Goal: Check status: Check status

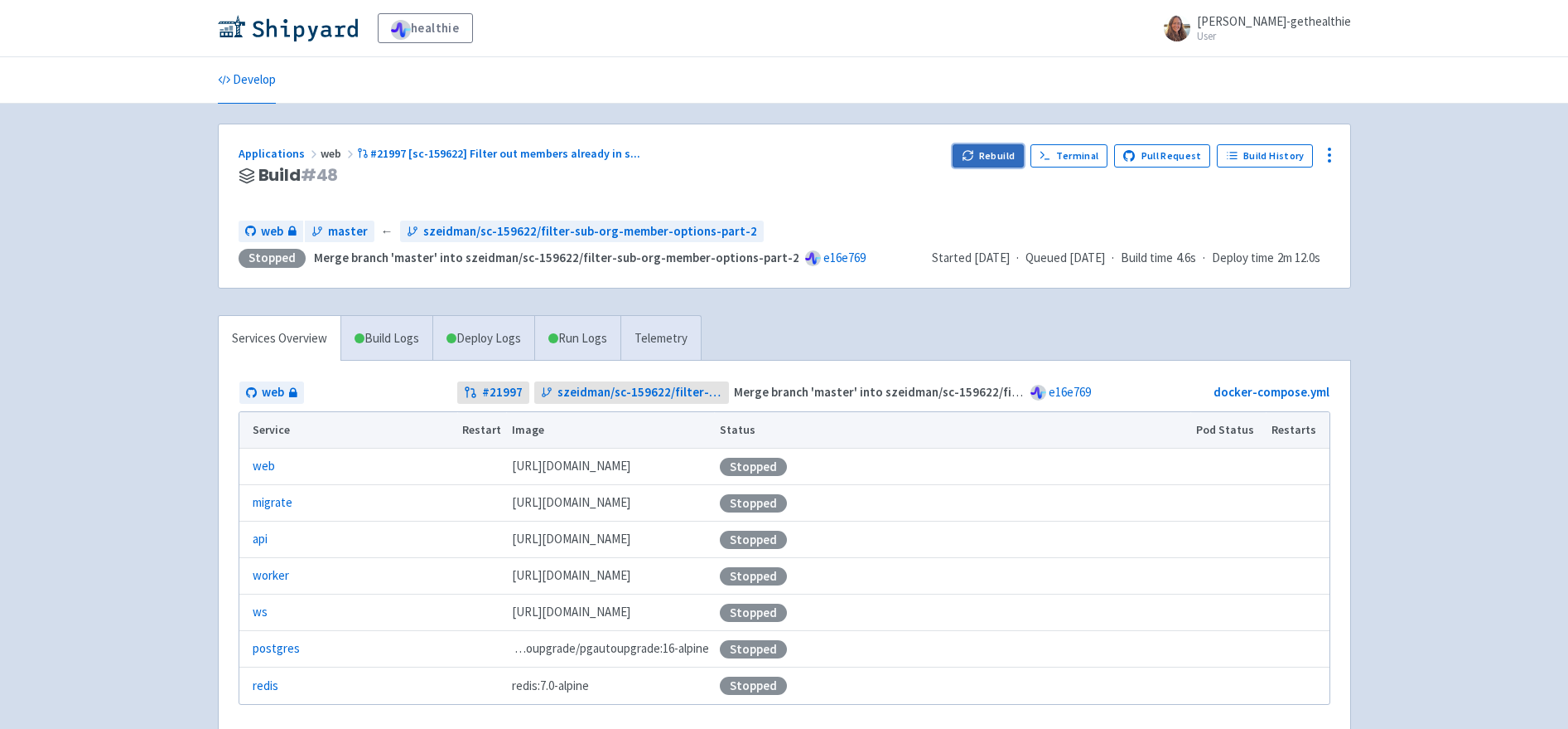
click at [991, 154] on button "Rebuild" at bounding box center [988, 156] width 71 height 23
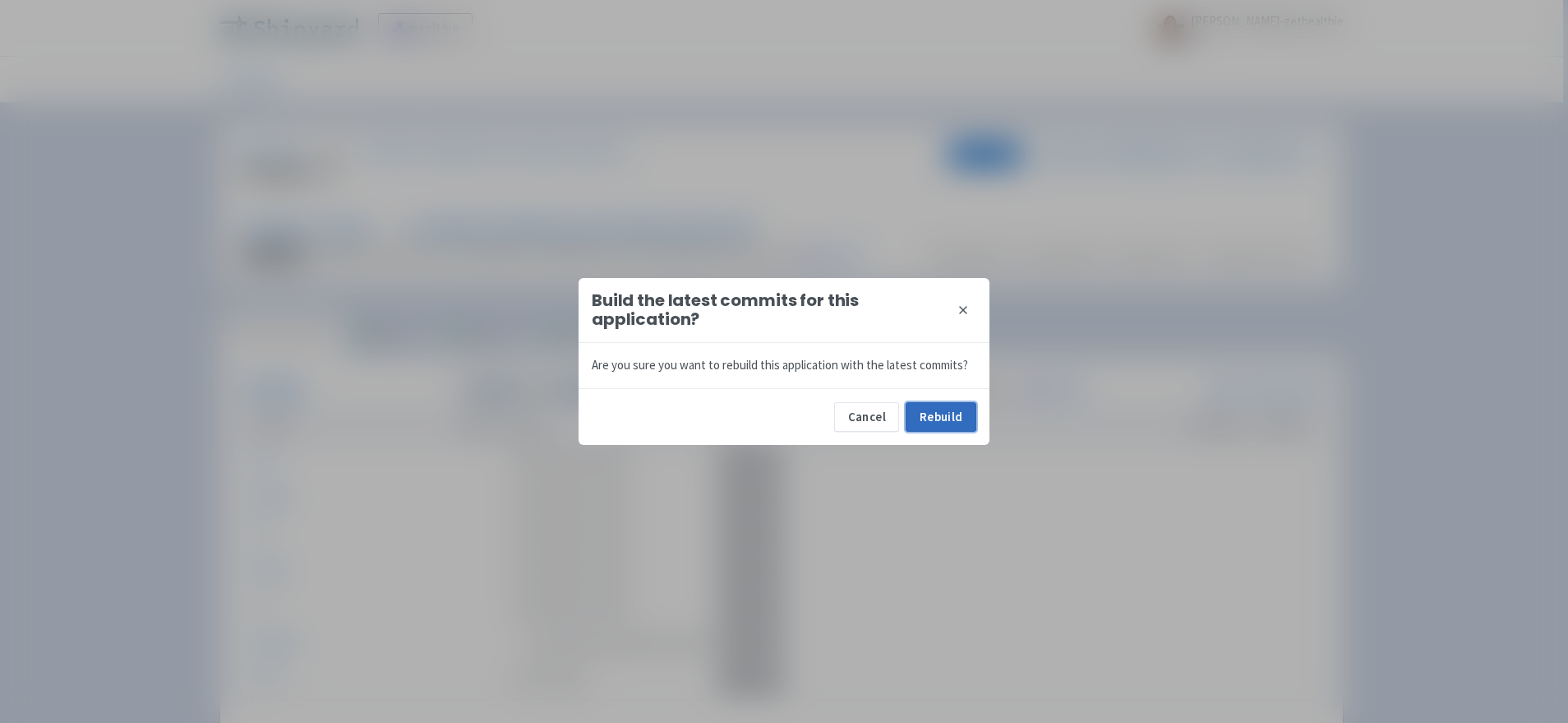
click at [947, 419] on button "Rebuild" at bounding box center [940, 416] width 71 height 29
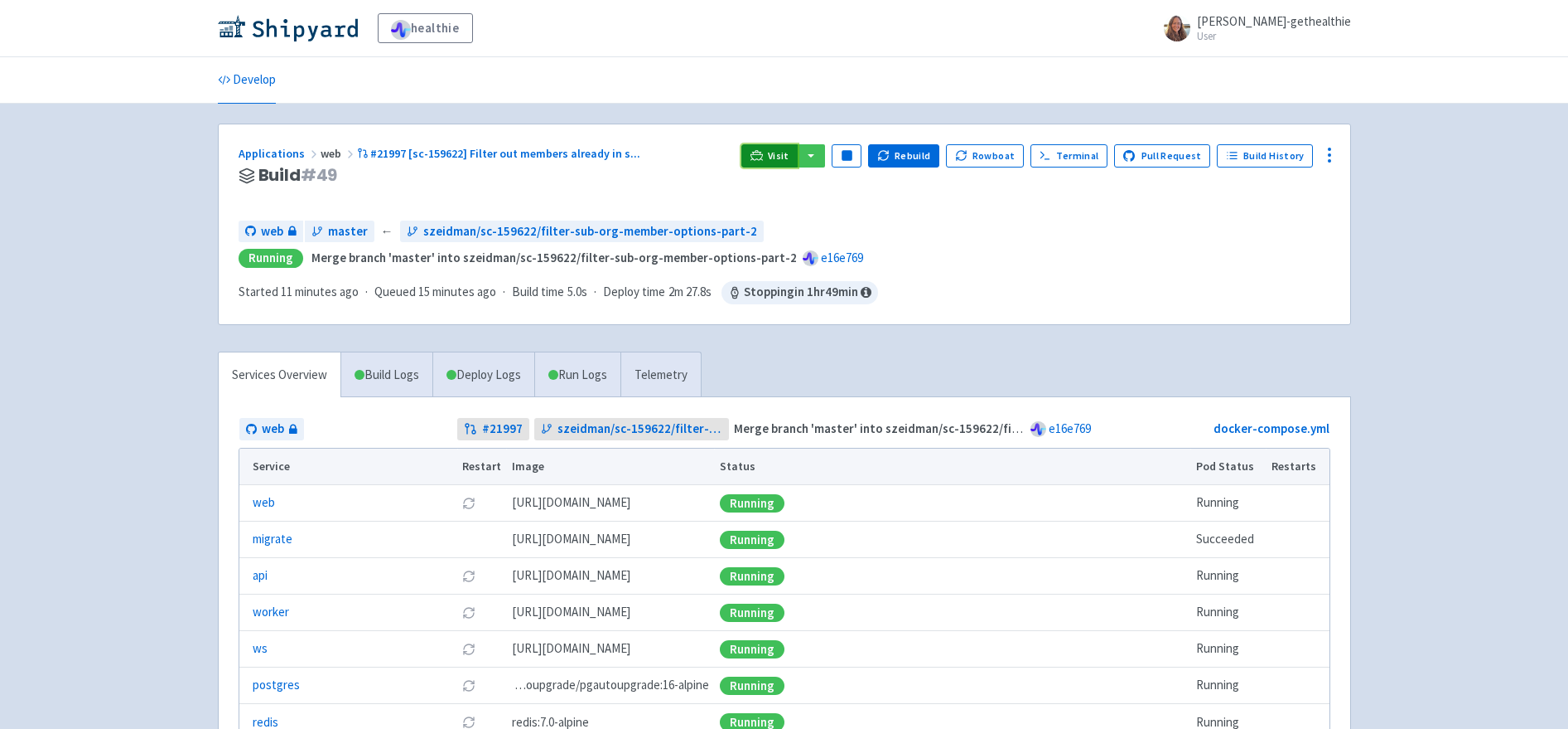
click at [778, 155] on link "Visit" at bounding box center [770, 156] width 57 height 23
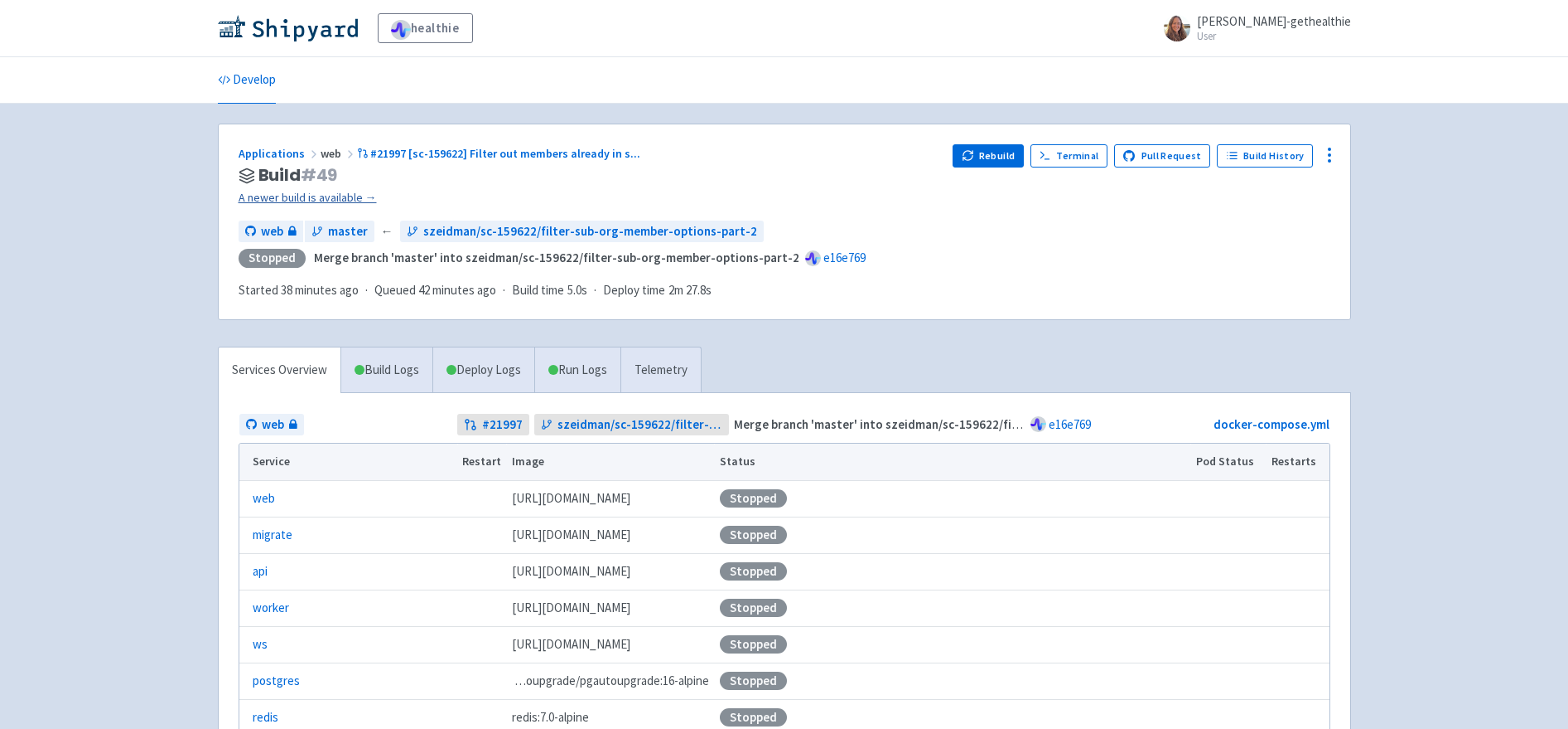
click at [333, 198] on link "A newer build is available →" at bounding box center [589, 197] width 701 height 19
